Goal: Obtain resource: Obtain resource

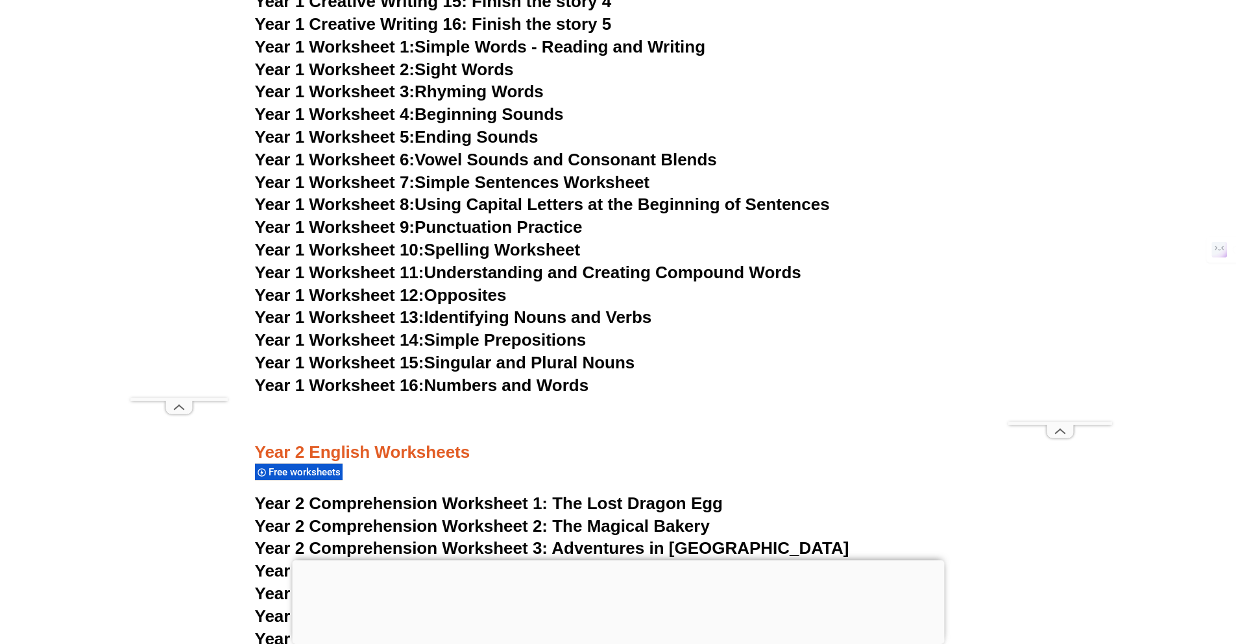
scroll to position [2919, 0]
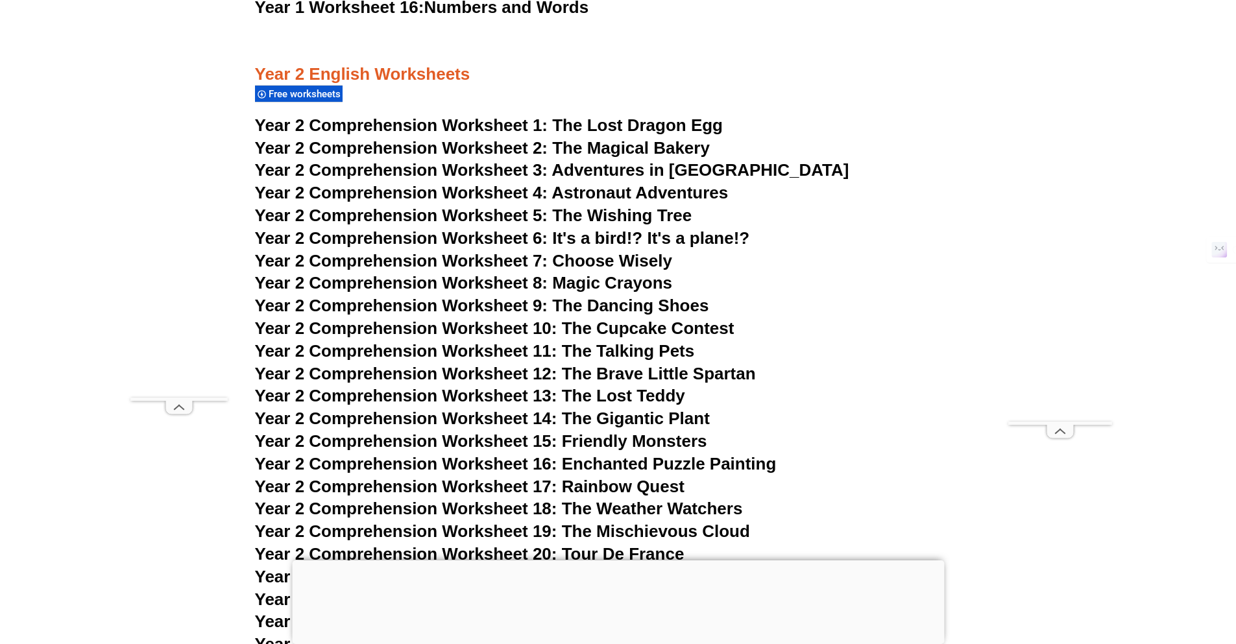
click at [461, 130] on span "Year 2 Comprehension Worksheet 1:" at bounding box center [401, 124] width 293 height 19
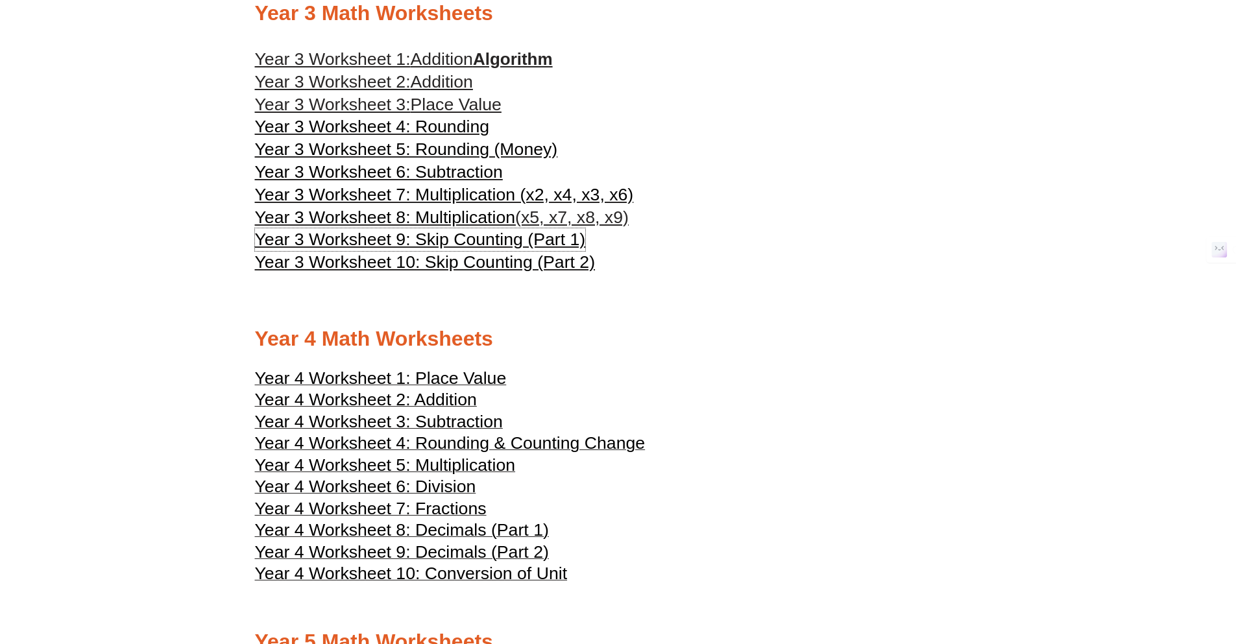
scroll to position [1492, 0]
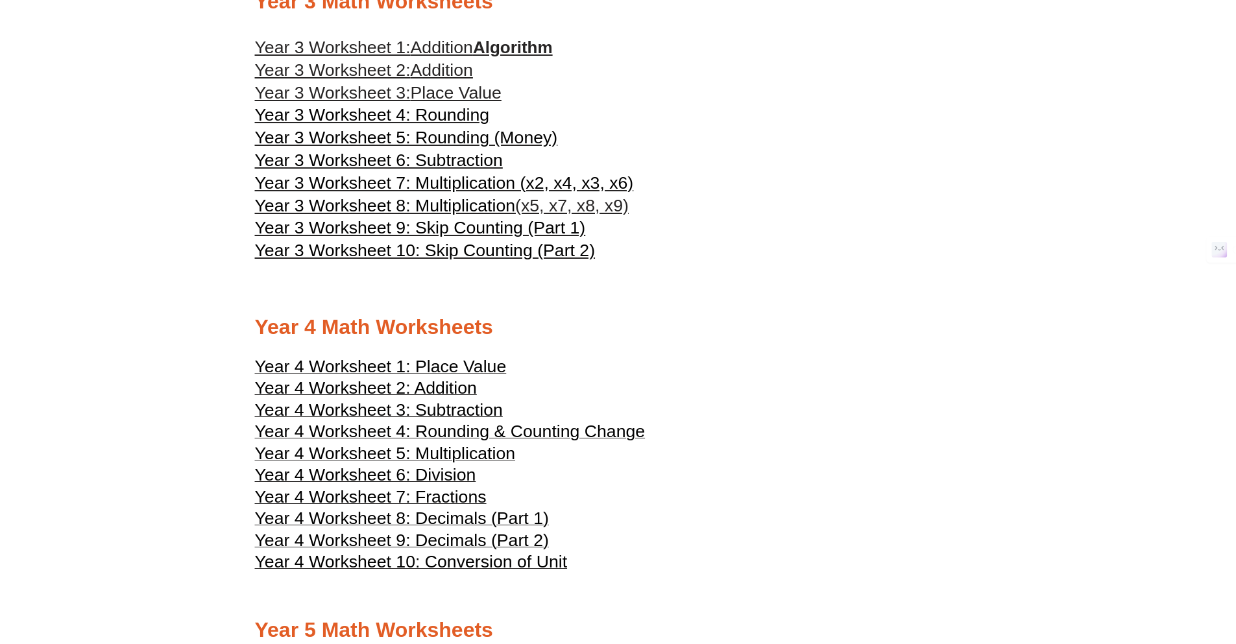
click at [791, 328] on h2 "Year 4 Math Worksheets" at bounding box center [618, 327] width 726 height 27
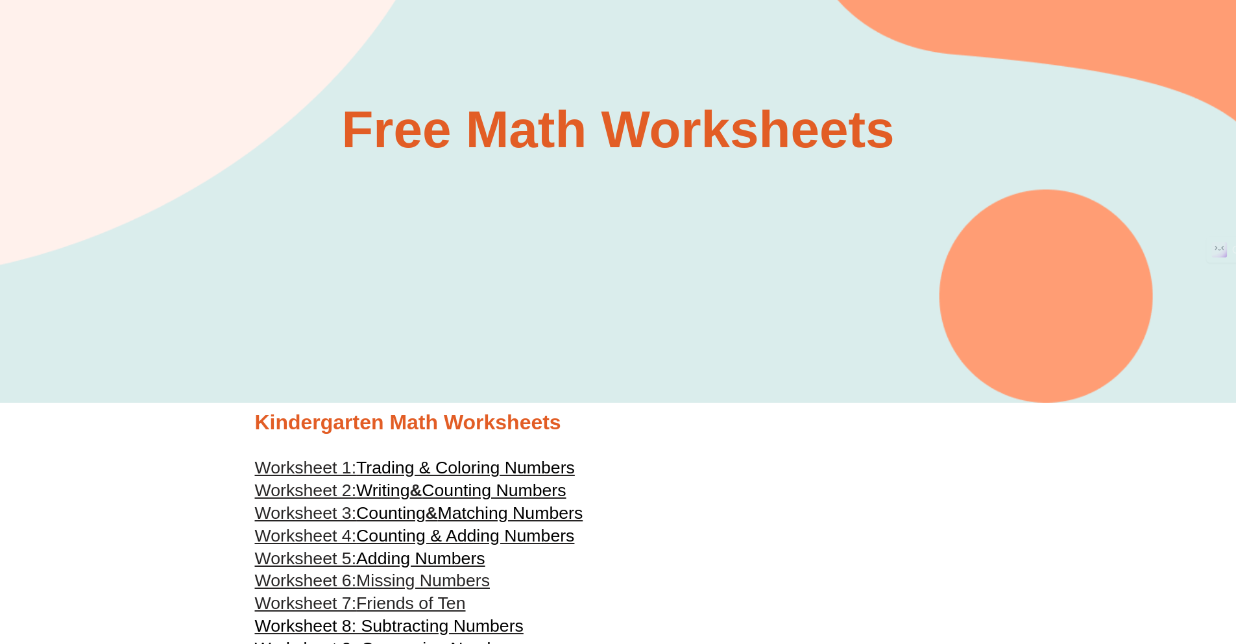
scroll to position [0, 0]
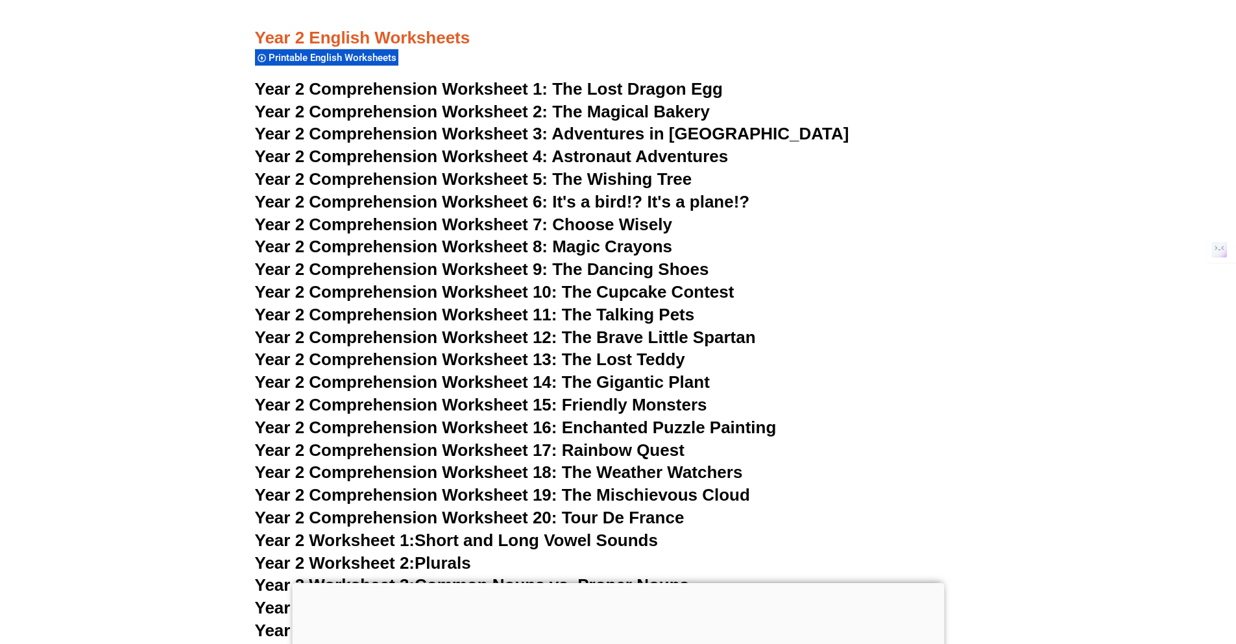
scroll to position [2952, 0]
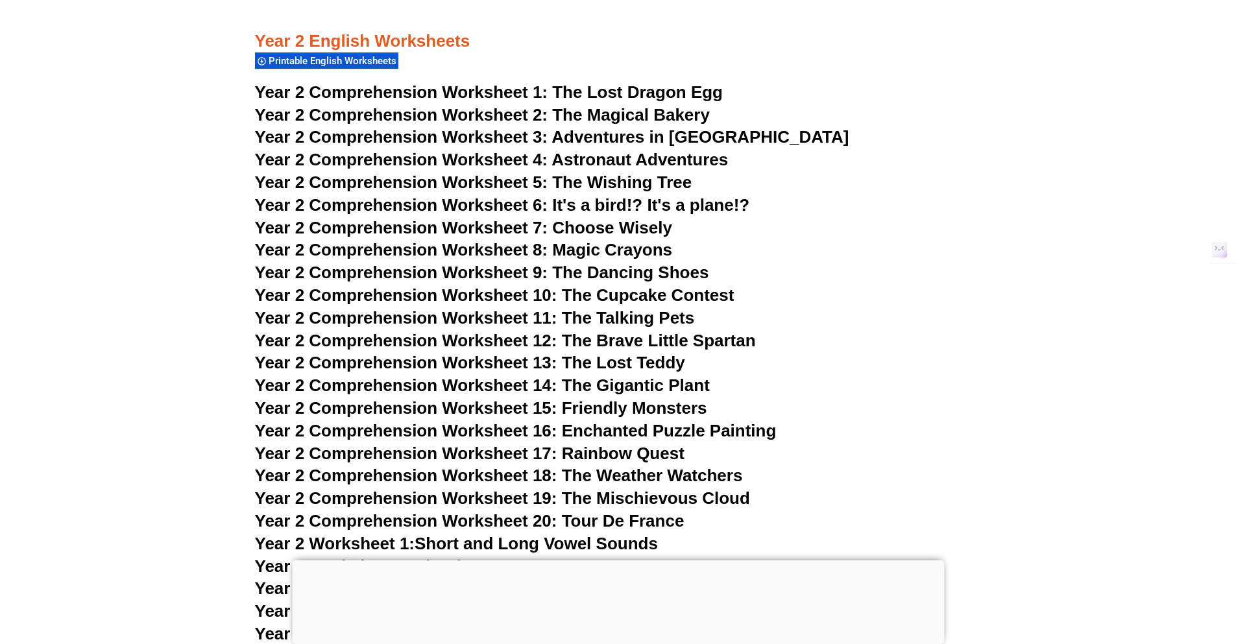
click at [548, 90] on link "Year 2 Comprehension Worksheet 1: The Lost Dragon Egg" at bounding box center [489, 91] width 468 height 19
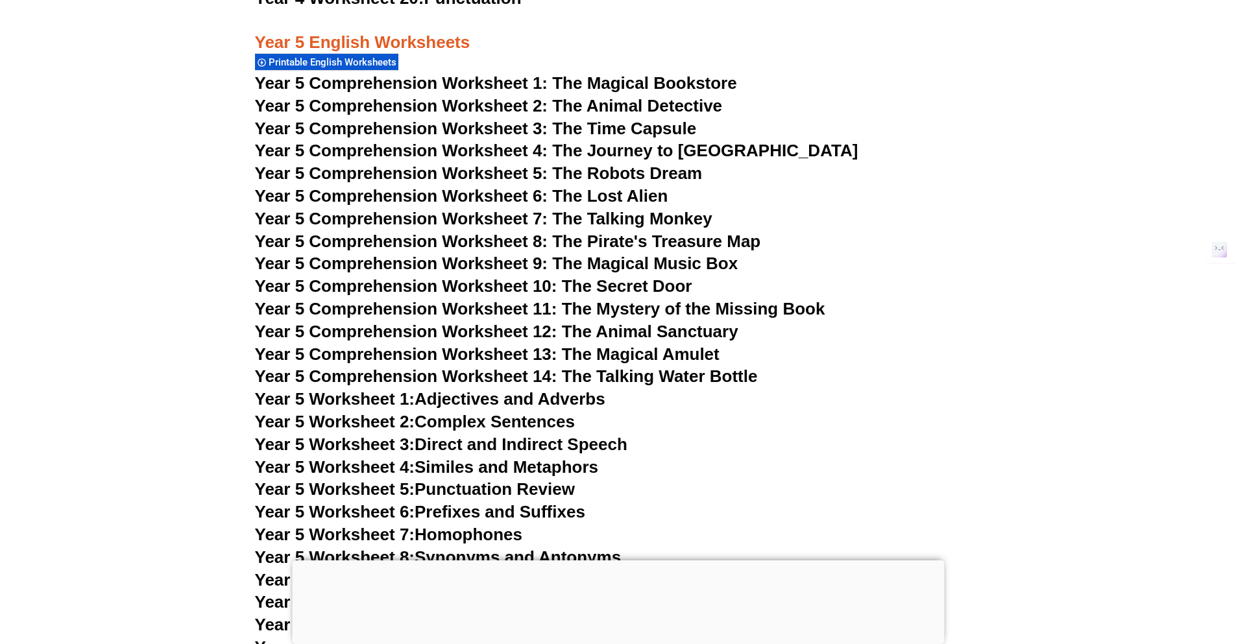
scroll to position [2955, 0]
